Goal: Task Accomplishment & Management: Use online tool/utility

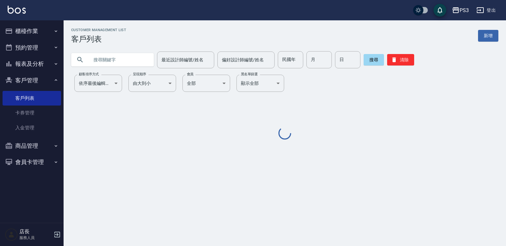
click at [128, 58] on input "text" at bounding box center [119, 59] width 60 height 17
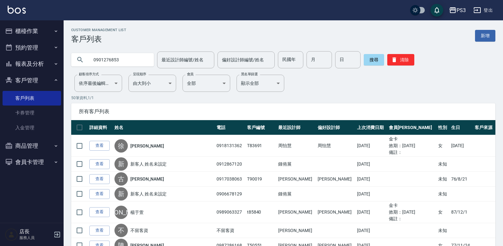
type input "0901276853"
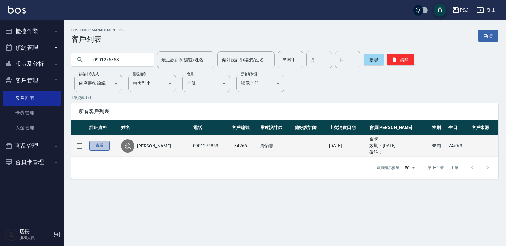
click at [98, 146] on link "查看" at bounding box center [99, 146] width 20 height 10
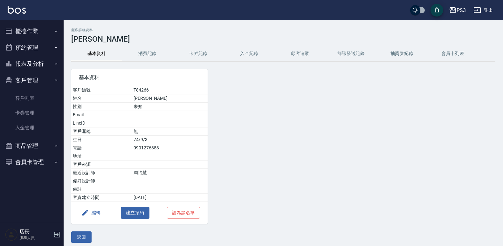
drag, startPoint x: 154, startPoint y: 52, endPoint x: 207, endPoint y: 51, distance: 53.7
click at [154, 51] on button "消費記錄" at bounding box center [147, 53] width 51 height 15
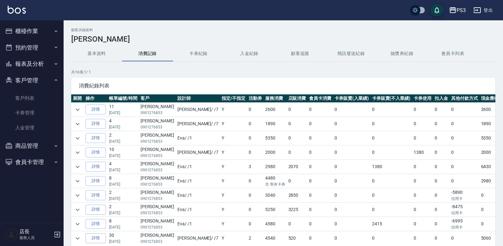
click at [209, 53] on button "卡券紀錄" at bounding box center [198, 53] width 51 height 15
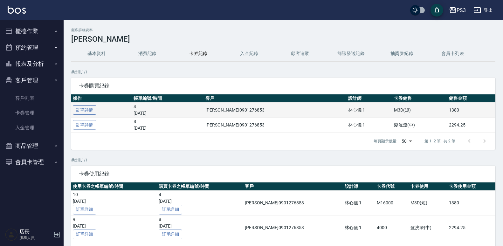
click at [81, 109] on link "訂單詳情" at bounding box center [85, 110] width 24 height 10
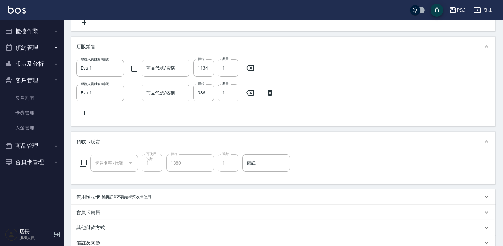
type input "[DATE] 15:19"
type input "Eva-1"
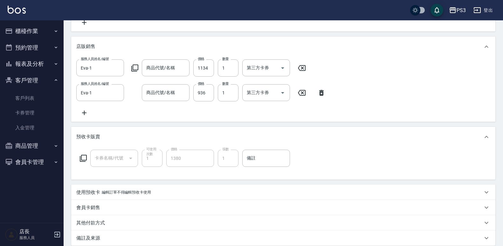
type input "m3d短(m1600)"
type input "頭皮保養洗(900)"
type input "髮質修復洗(650)"
type input "有機洗髮(450)"
type input "丹麥-滋養抗躁洗髮精"
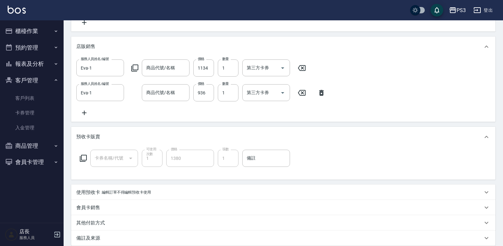
type input "每日溫和洗髮精"
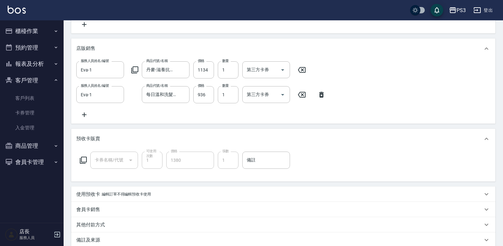
scroll to position [214, 0]
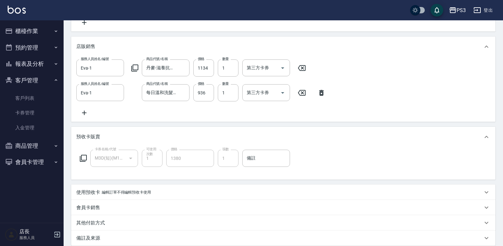
type input "[PERSON_NAME]/0901276853/T84266"
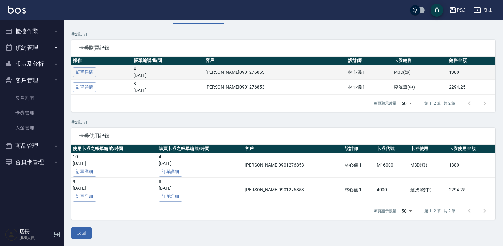
scroll to position [38, 0]
